Goal: Find contact information: Find contact information

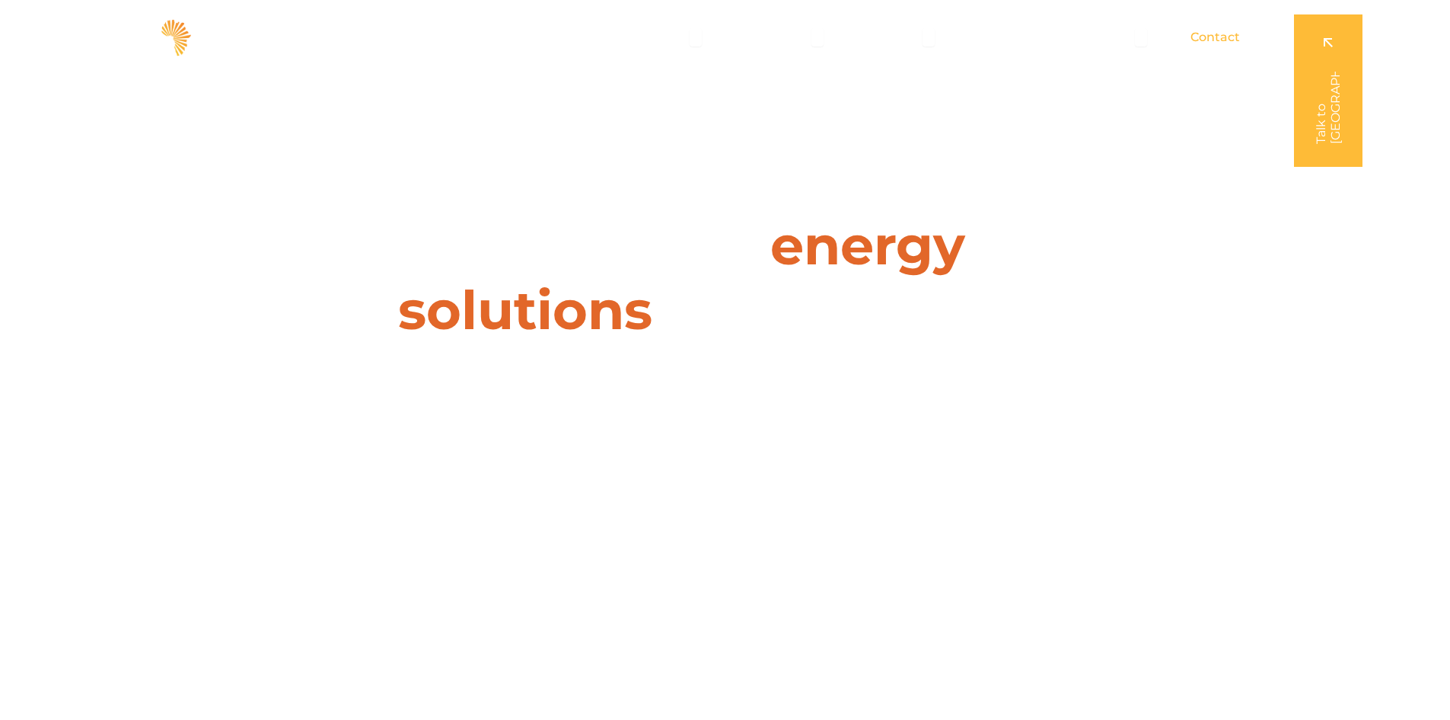
click at [1240, 34] on div "Contact" at bounding box center [1216, 37] width 74 height 30
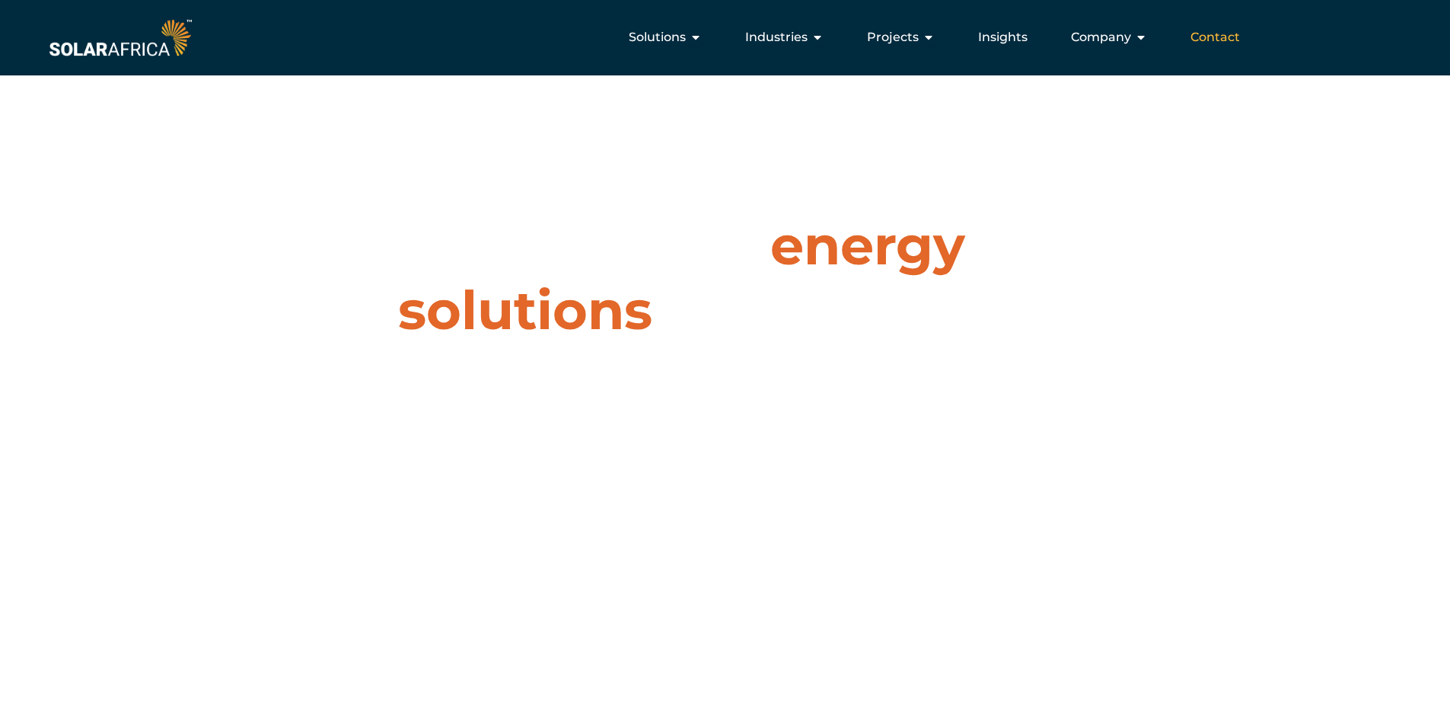
click at [1224, 35] on span "Contact" at bounding box center [1215, 37] width 49 height 18
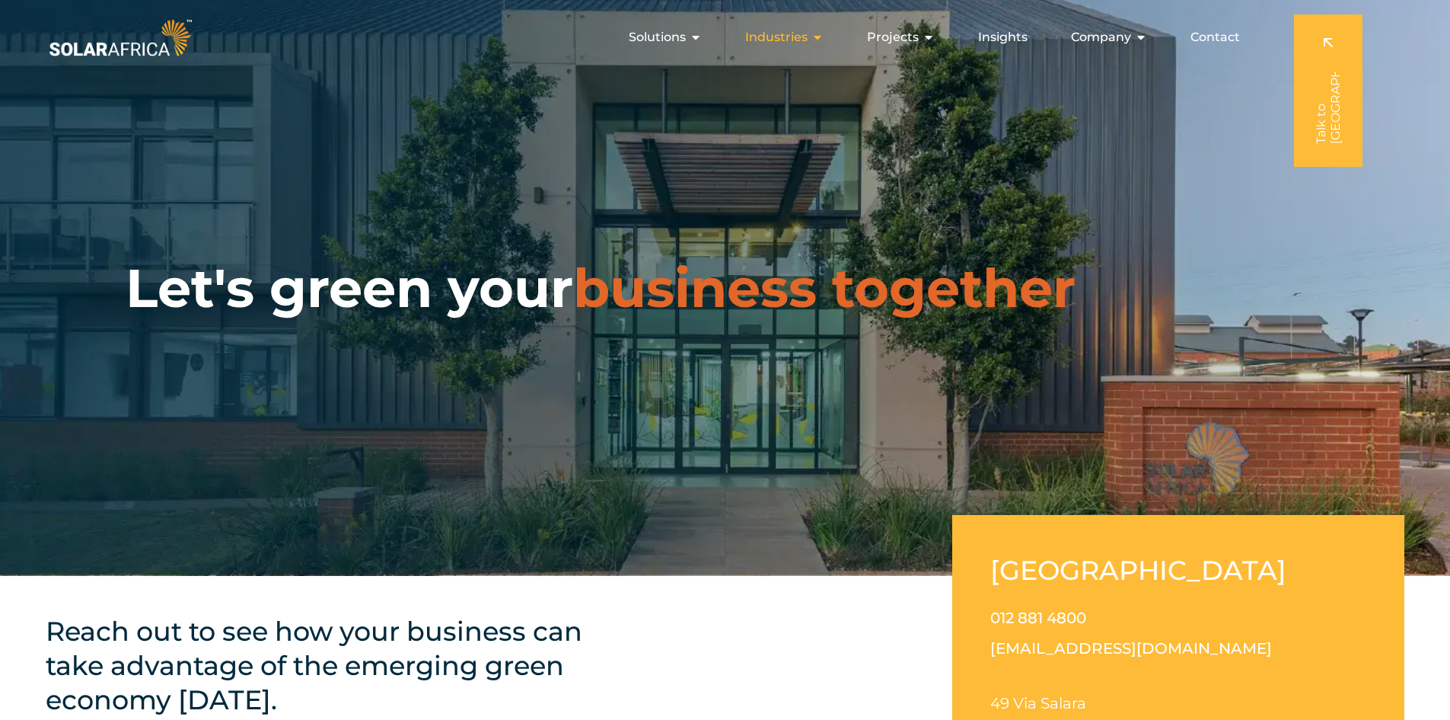
click at [814, 40] on div "Industries Close Industries Open Industries" at bounding box center [784, 37] width 103 height 30
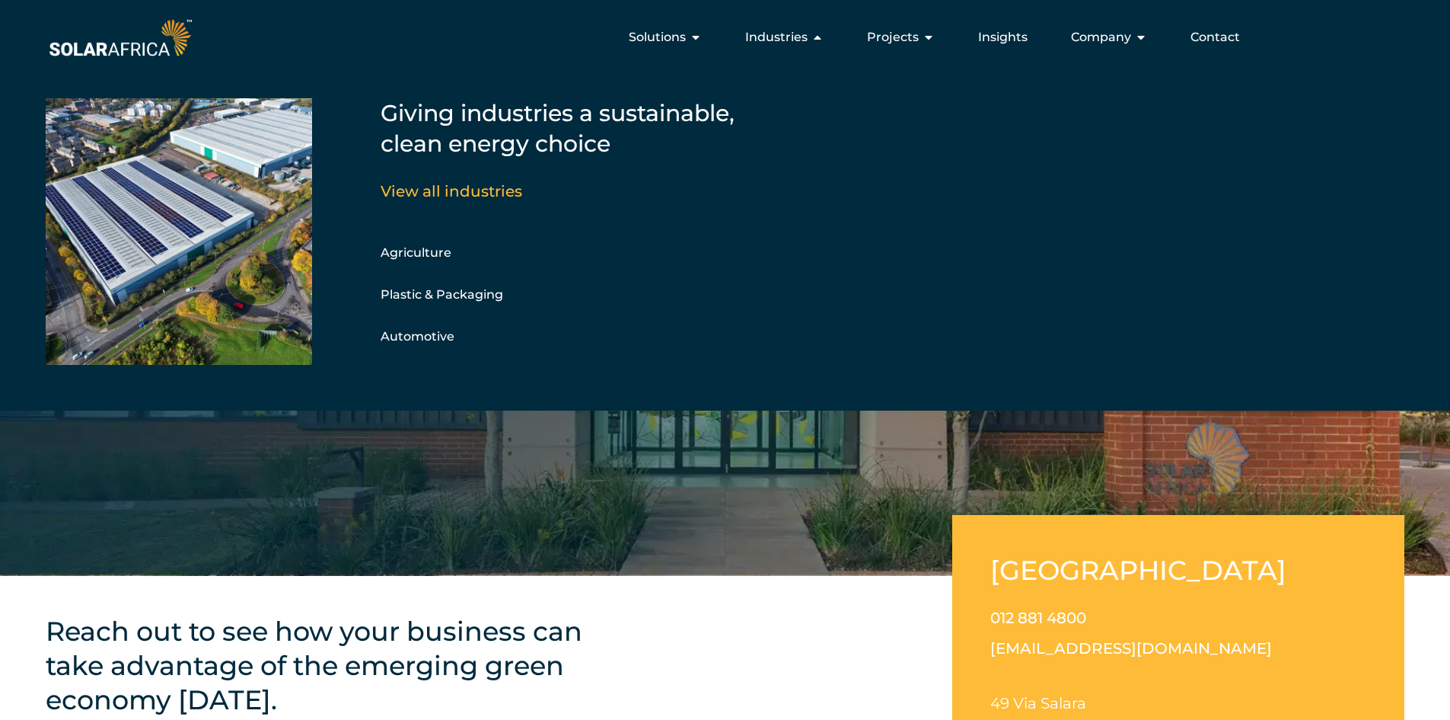
click at [580, 477] on div "Let's green your business together" at bounding box center [725, 288] width 1450 height 576
